Goal: Task Accomplishment & Management: Manage account settings

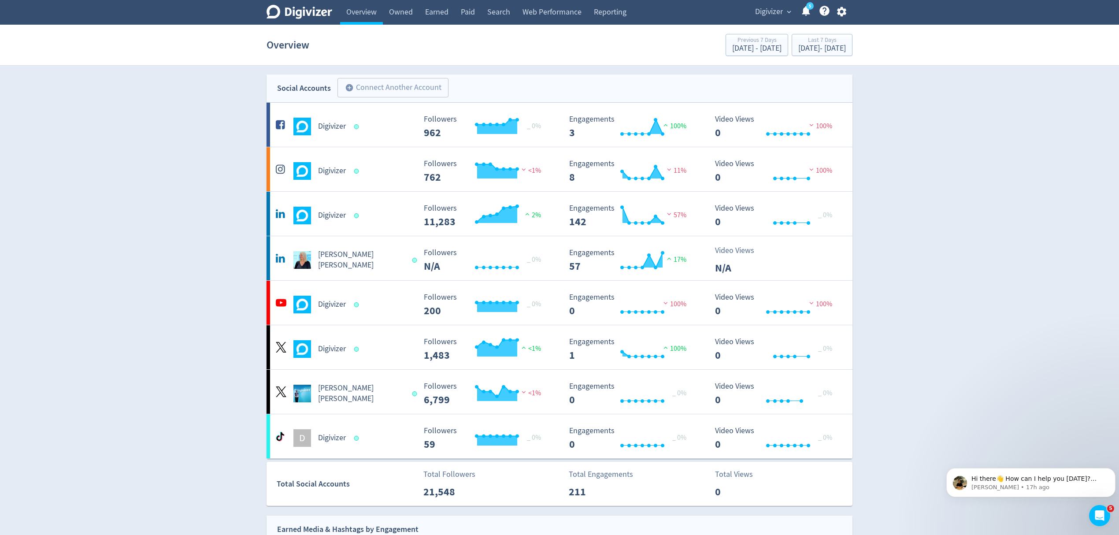
click at [841, 9] on icon "button" at bounding box center [841, 12] width 9 height 10
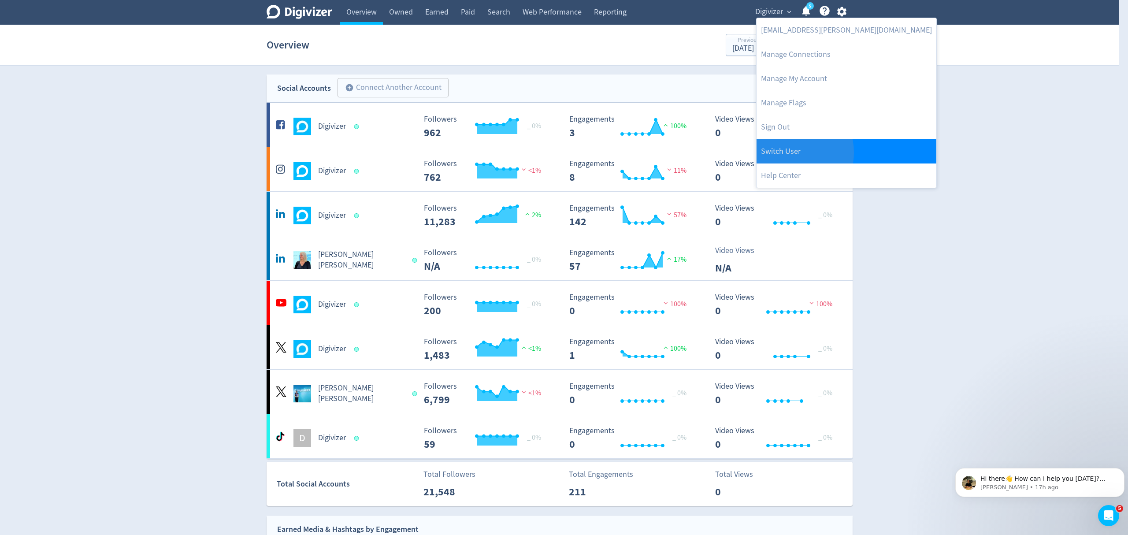
click at [787, 152] on link "Switch User" at bounding box center [847, 151] width 180 height 24
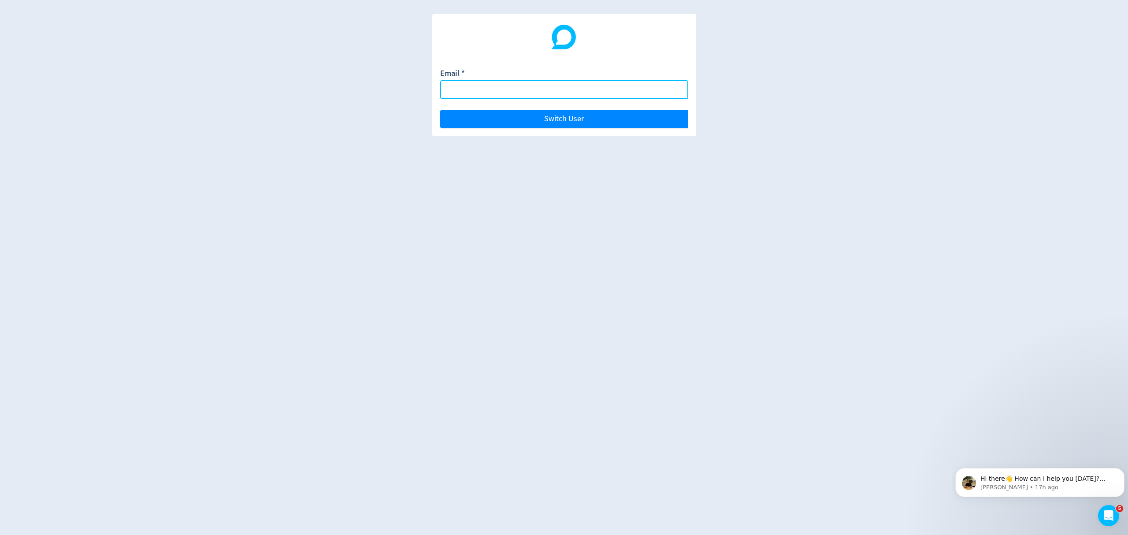
click at [491, 92] on input "Email *" at bounding box center [564, 89] width 248 height 19
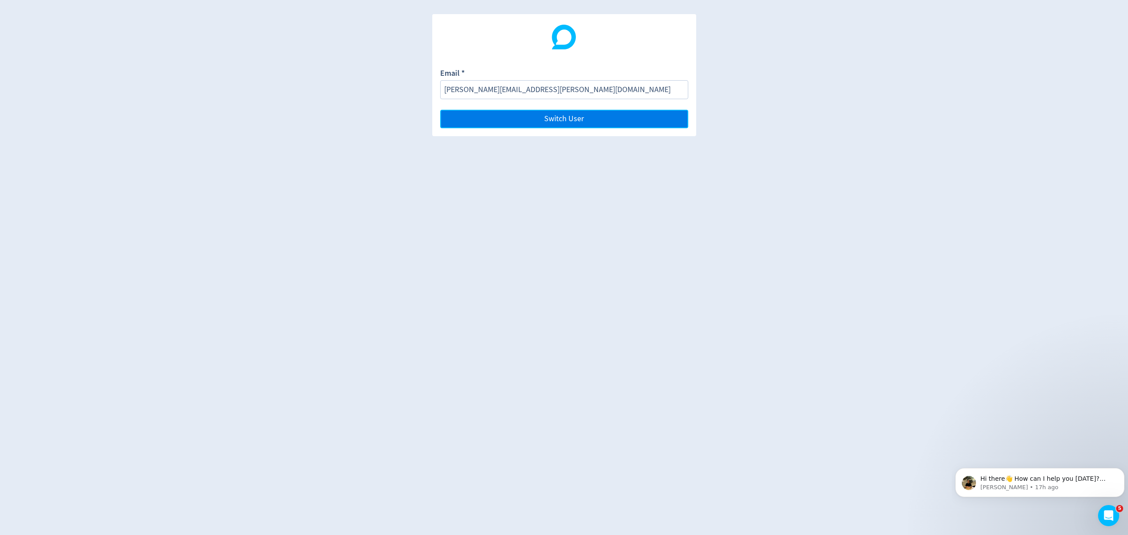
click at [560, 113] on button "Switch User" at bounding box center [564, 119] width 248 height 19
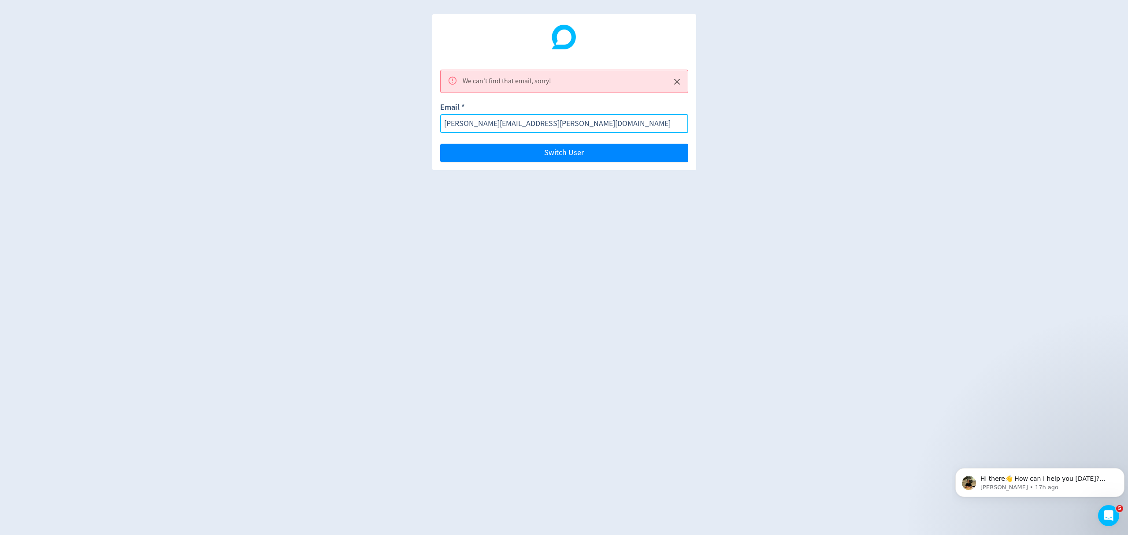
click at [464, 125] on input "[PERSON_NAME][EMAIL_ADDRESS][PERSON_NAME][DOMAIN_NAME]" at bounding box center [564, 123] width 248 height 19
type input "[PERSON_NAME][EMAIL_ADDRESS][PERSON_NAME][DOMAIN_NAME]"
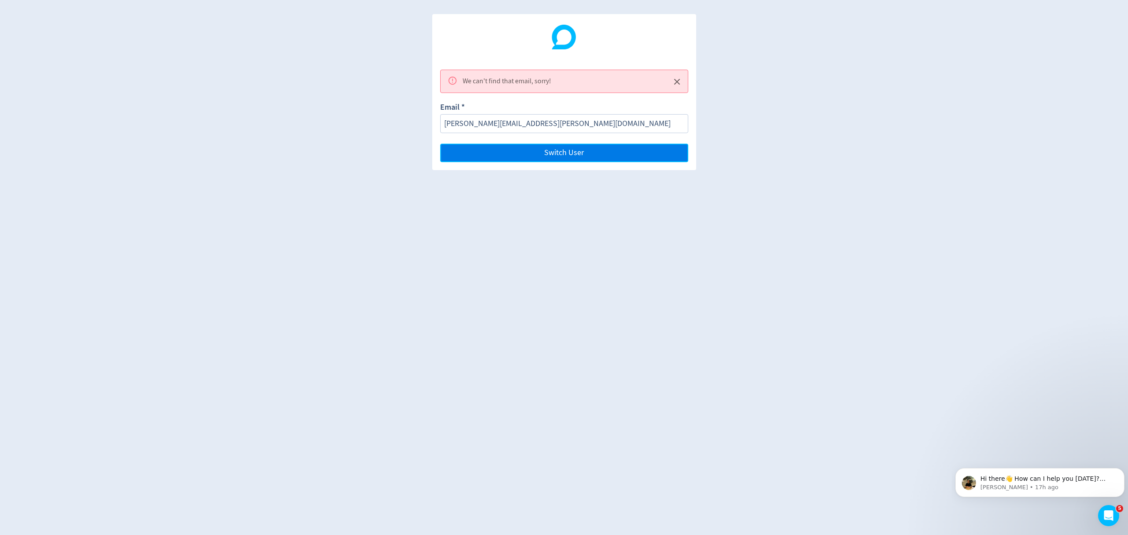
click at [535, 156] on button "Switch User" at bounding box center [564, 153] width 248 height 19
